Goal: Transaction & Acquisition: Download file/media

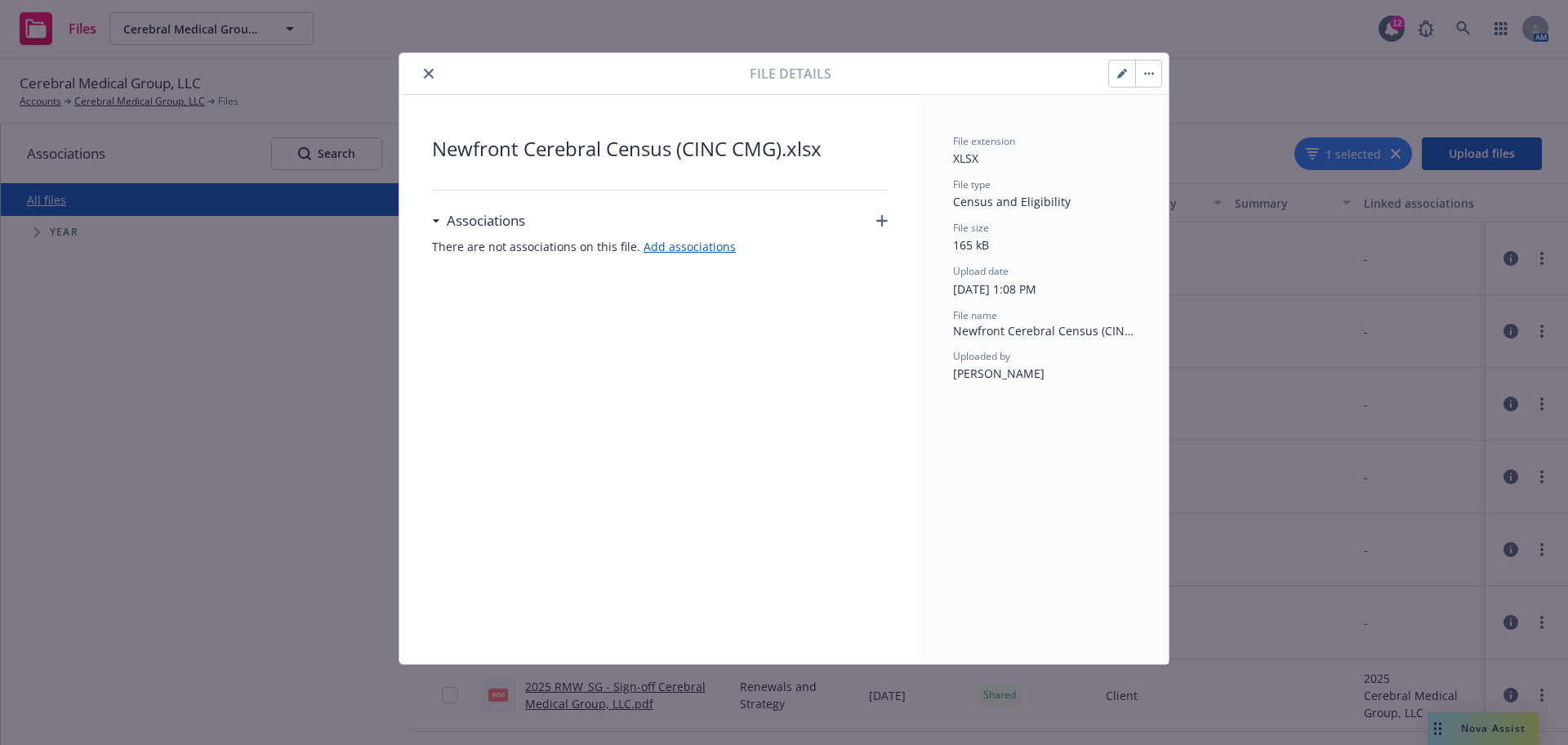
click at [434, 83] on div "File details" at bounding box center [784, 74] width 770 height 42
click at [429, 79] on button "close" at bounding box center [429, 73] width 19 height 19
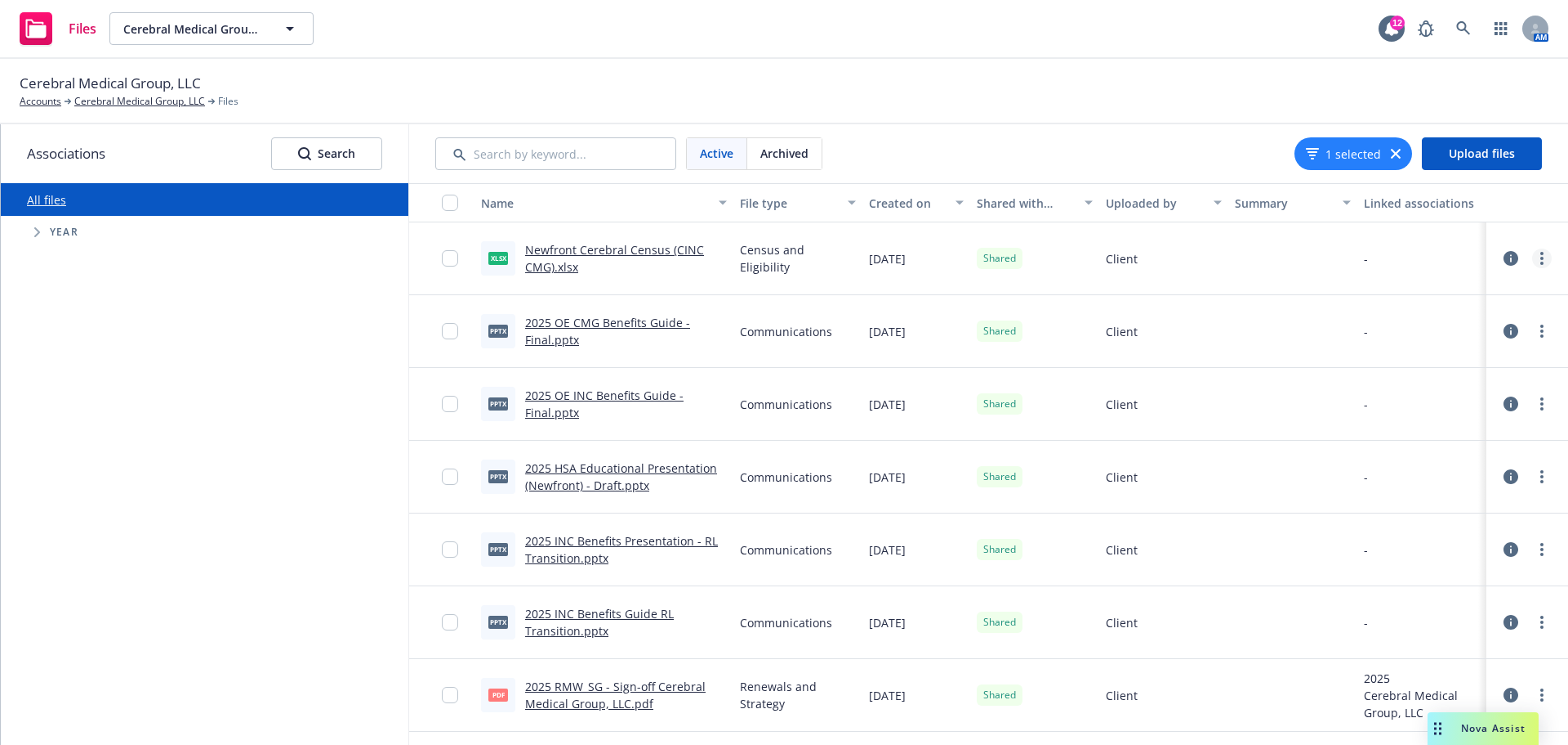
click at [1540, 256] on icon "more" at bounding box center [1542, 258] width 3 height 13
click at [1463, 365] on link "Download" at bounding box center [1469, 357] width 162 height 33
